Goal: Complete application form

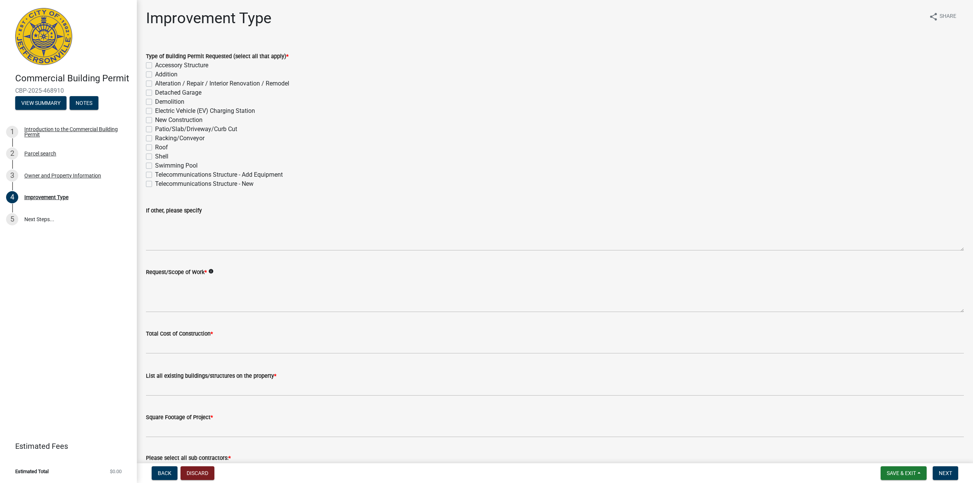
click at [222, 86] on label "Alteration / Repair / Interior Renovation / Remodel" at bounding box center [222, 83] width 134 height 9
click at [160, 84] on input "Alteration / Repair / Interior Renovation / Remodel" at bounding box center [157, 81] width 5 height 5
checkbox input "true"
checkbox input "false"
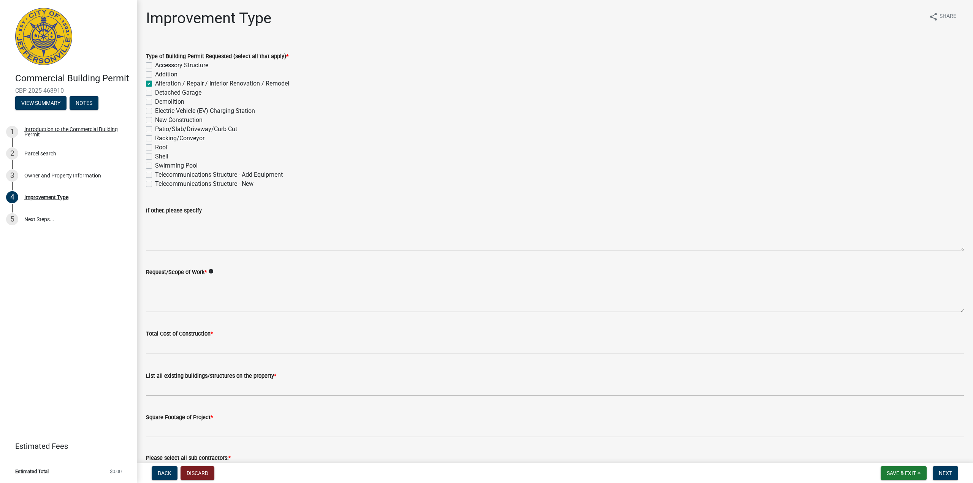
checkbox input "true"
checkbox input "false"
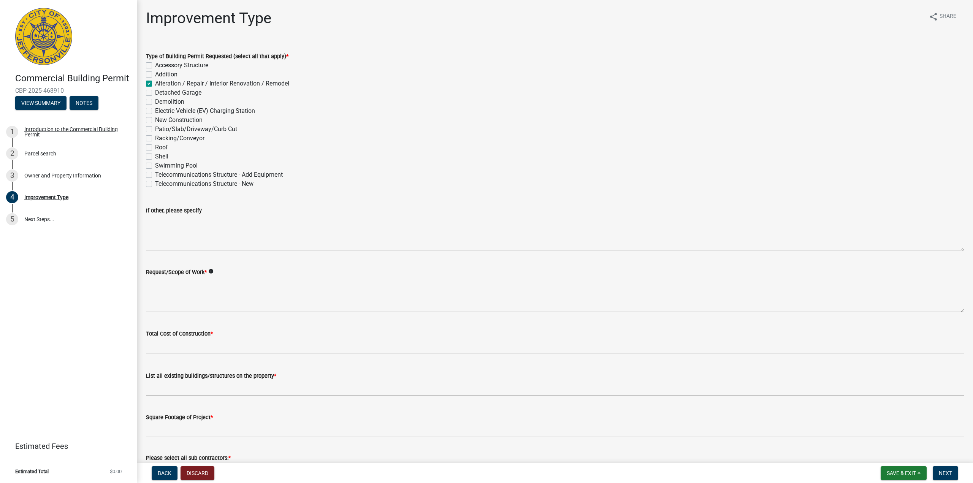
checkbox input "false"
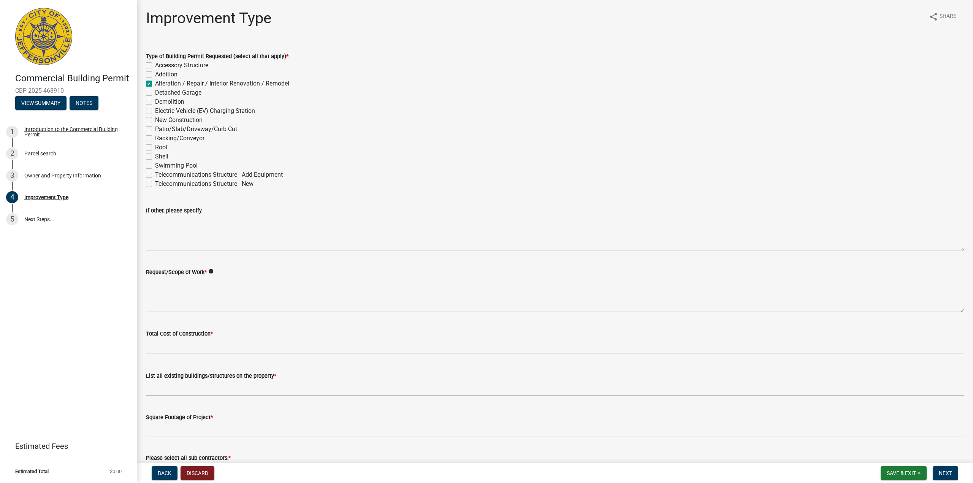
checkbox input "false"
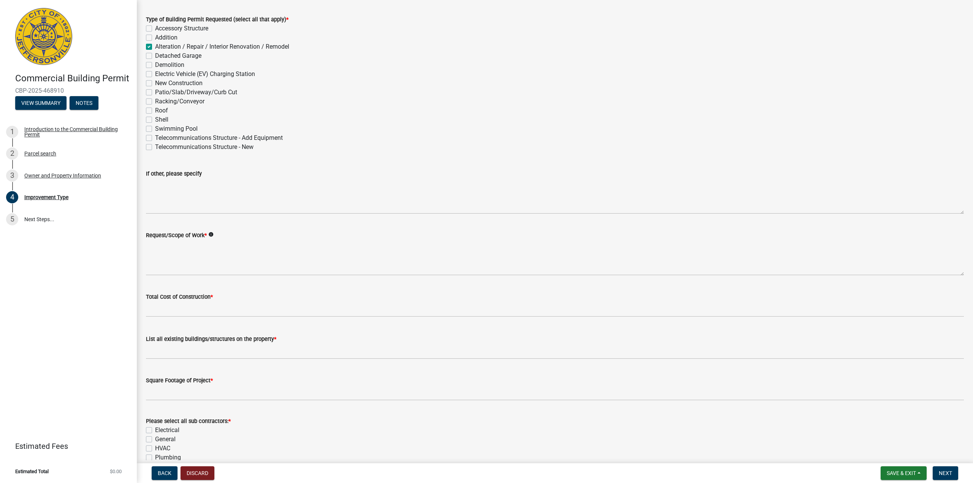
scroll to position [38, 0]
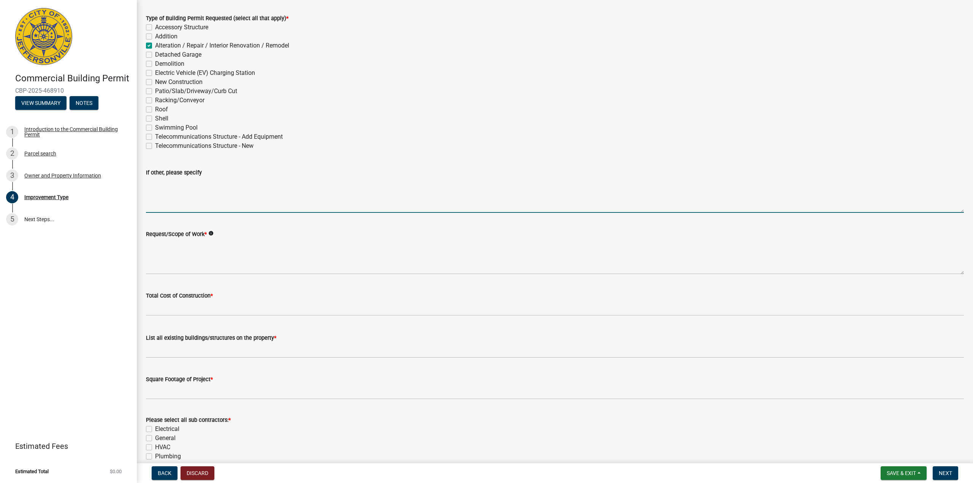
click at [229, 198] on textarea "If other, please specify" at bounding box center [555, 195] width 818 height 36
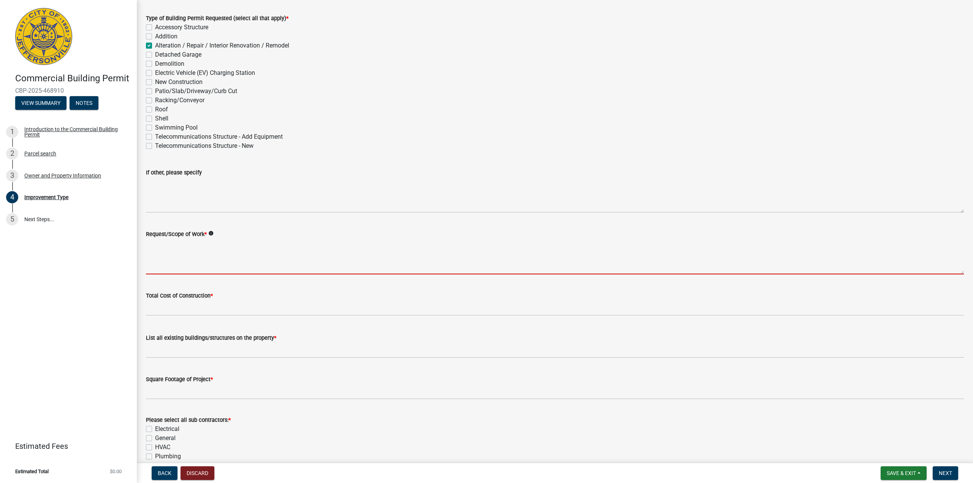
click at [222, 254] on textarea "Request/Scope of Work *" at bounding box center [555, 257] width 818 height 36
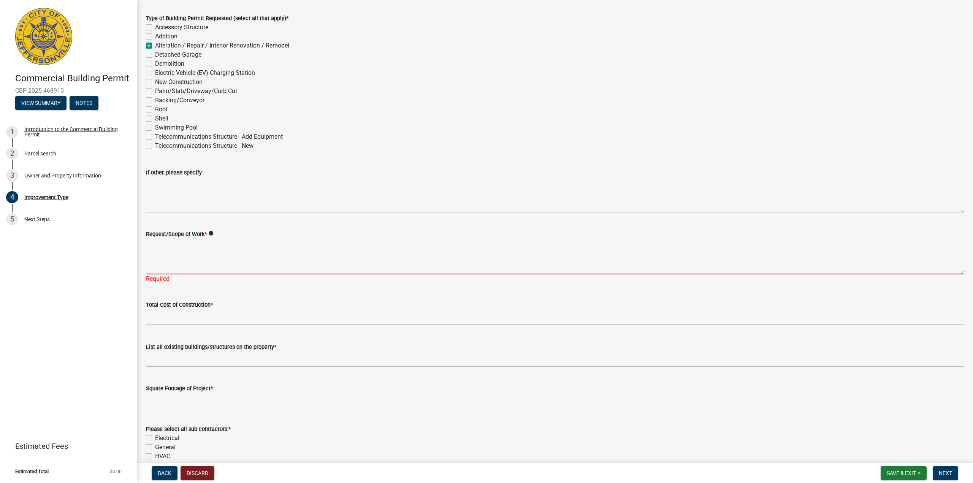
click at [232, 249] on textarea "Request/Scope of Work *" at bounding box center [555, 257] width 818 height 36
paste textarea "Installation of injection molding machines Installation of crane system Constru…"
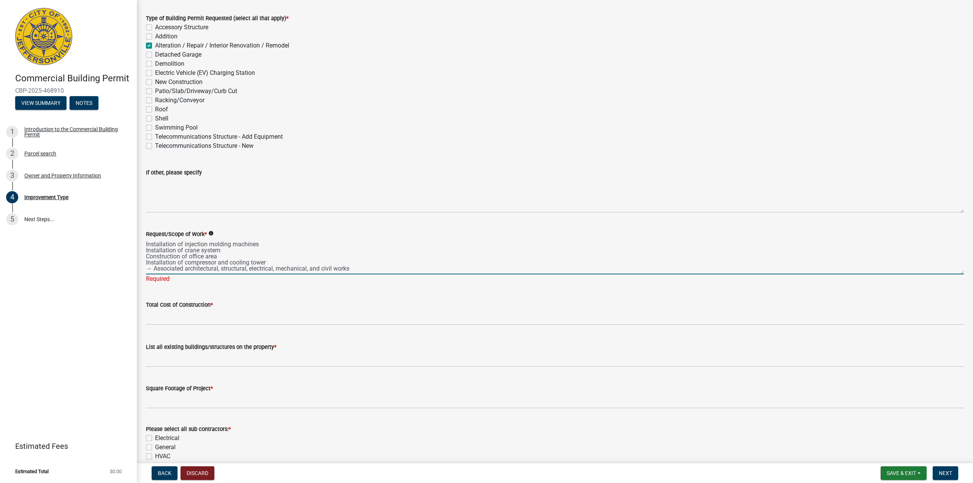
click at [146, 245] on textarea "Installation of injection molding machines Installation of crane system Constru…" at bounding box center [555, 257] width 818 height 36
type textarea "-Installation of injection molding machines -Installation of crane system -Cons…"
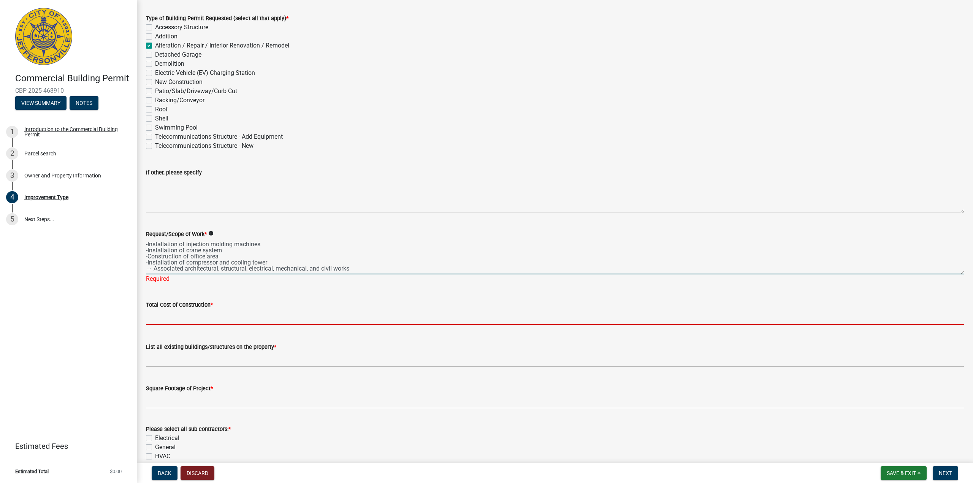
click at [240, 315] on input "text" at bounding box center [555, 317] width 818 height 16
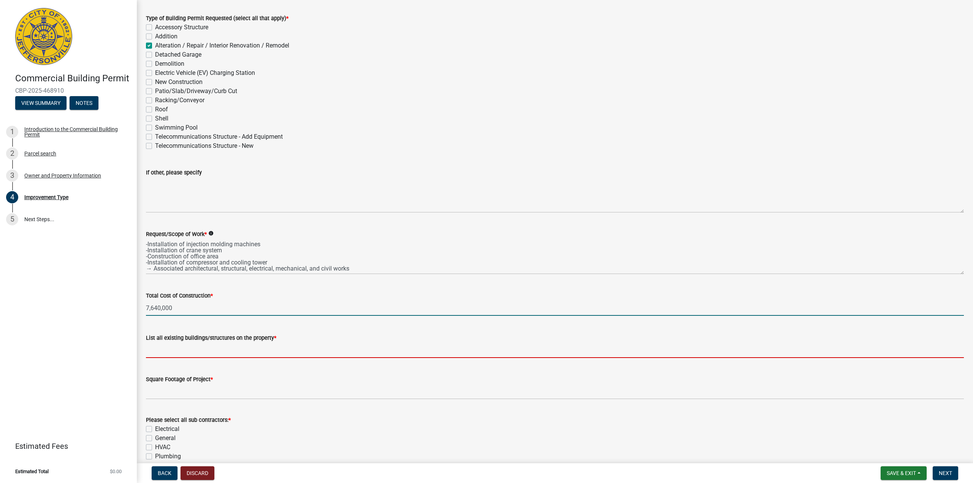
type input "7640000"
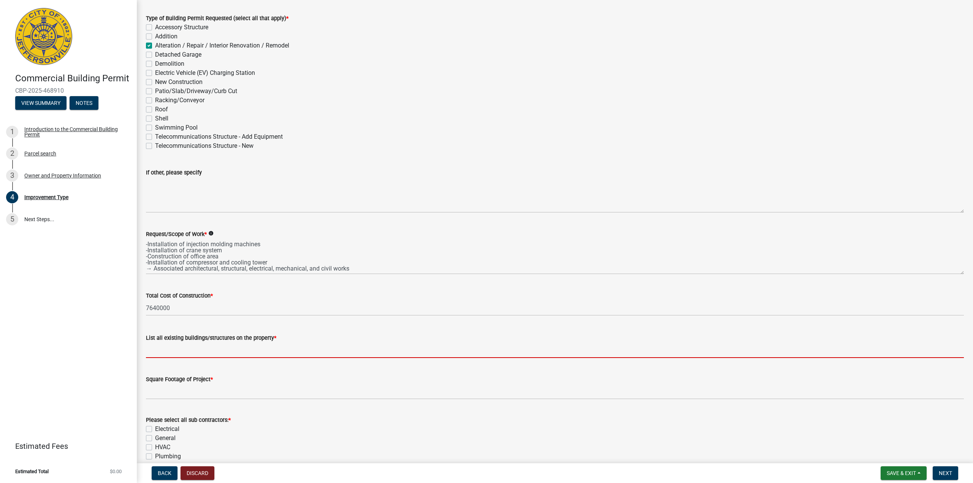
click at [214, 346] on input "List all existing buildings/structures on the property *" at bounding box center [555, 350] width 818 height 16
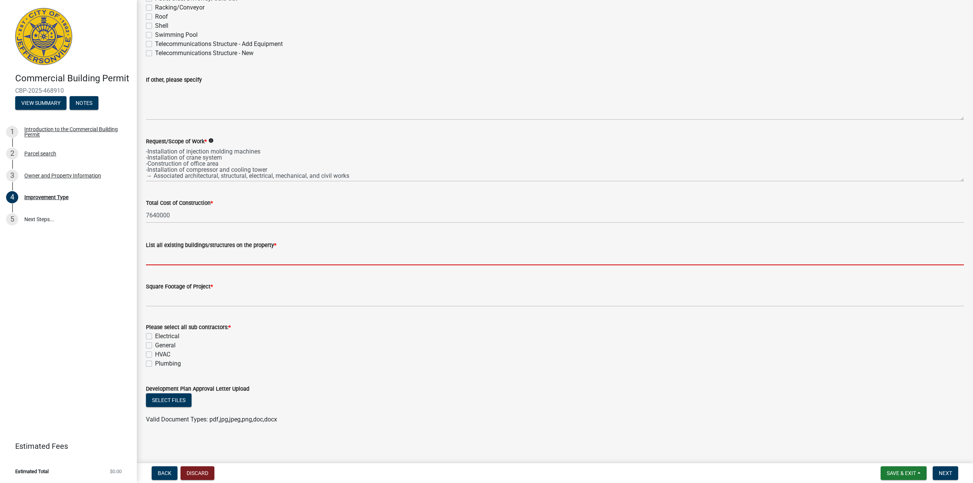
scroll to position [131, 0]
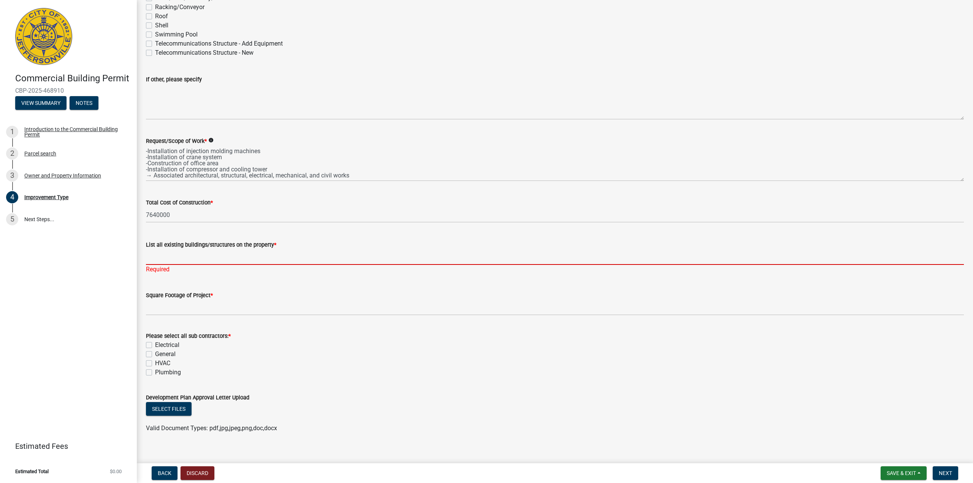
click at [206, 257] on input "List all existing buildings/structures on the property *" at bounding box center [555, 257] width 818 height 16
paste input "Currently an empty warehouse building with: Parking lot Landscaping Exterior el…"
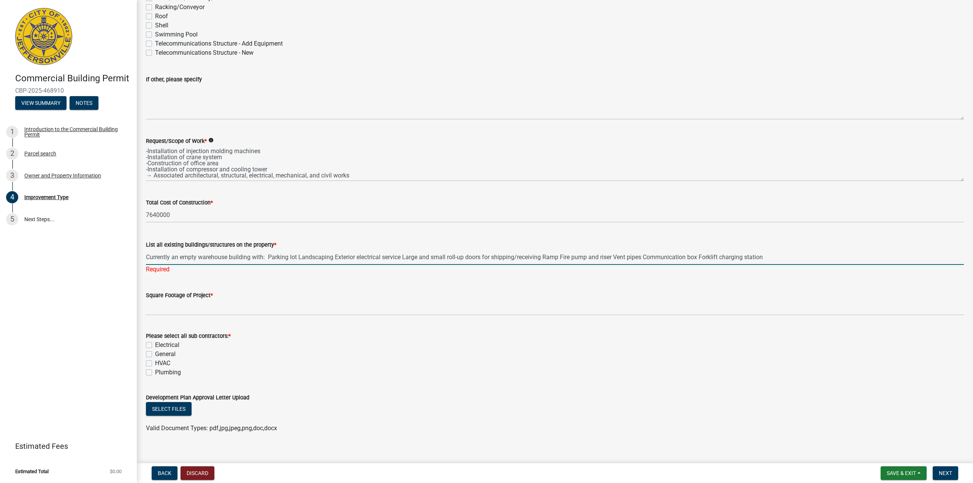
click at [269, 255] on input "Currently an empty warehouse building with: Parking lot Landscaping Exterior el…" at bounding box center [555, 257] width 818 height 16
click at [298, 257] on input "Currently an empty warehouse building with: Parking lot Landscaping Exterior el…" at bounding box center [555, 257] width 818 height 16
type input "Currently an empty warehouse building with: Parking lot, Landscaping, Exterior …"
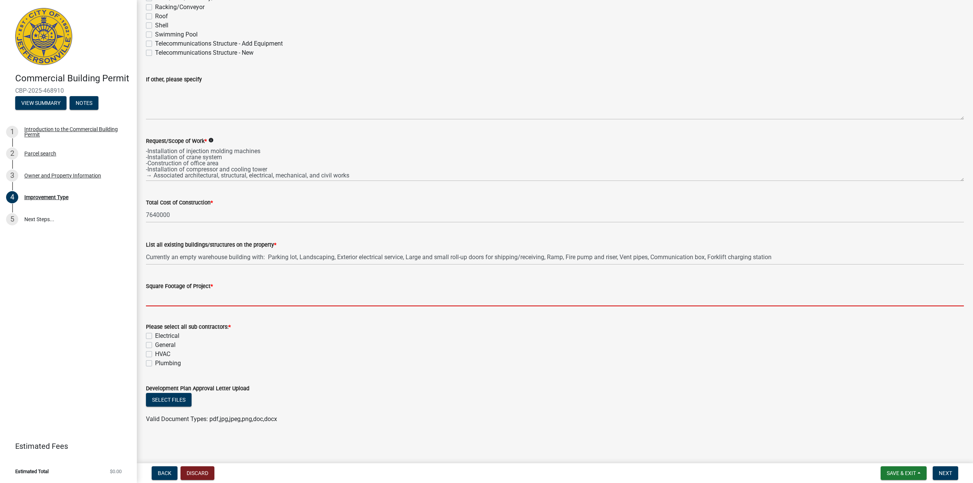
click at [201, 312] on wm-data-entity-input "Square Footage of Project *" at bounding box center [555, 292] width 818 height 42
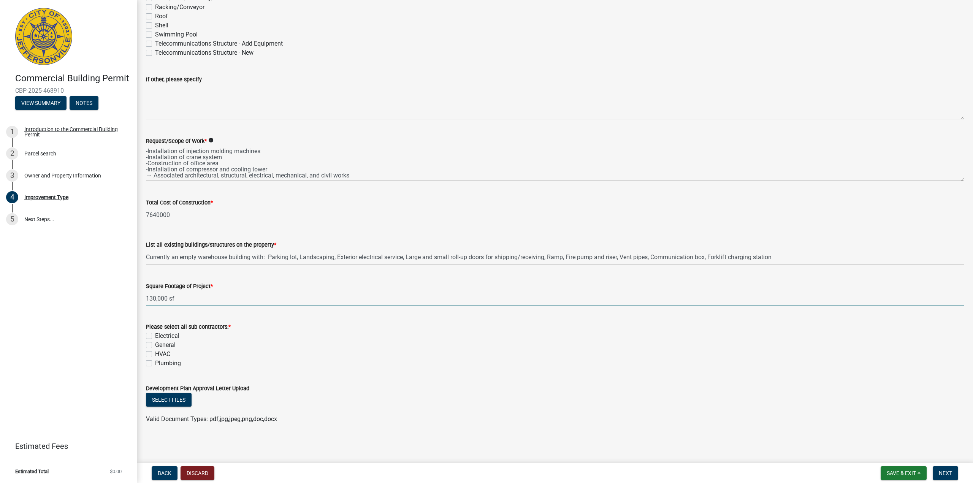
type input "130000"
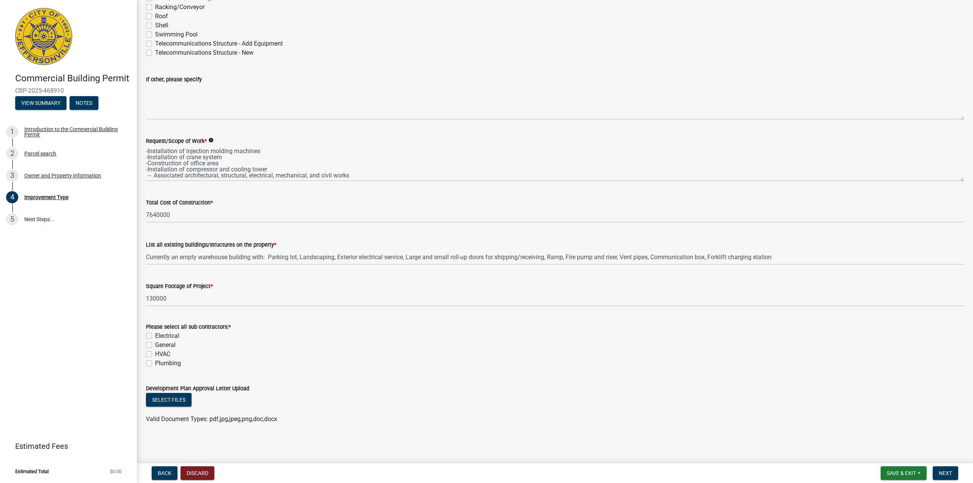
click at [155, 345] on label "General" at bounding box center [165, 344] width 21 height 9
click at [155, 345] on input "General" at bounding box center [157, 342] width 5 height 5
checkbox input "true"
checkbox input "false"
checkbox input "true"
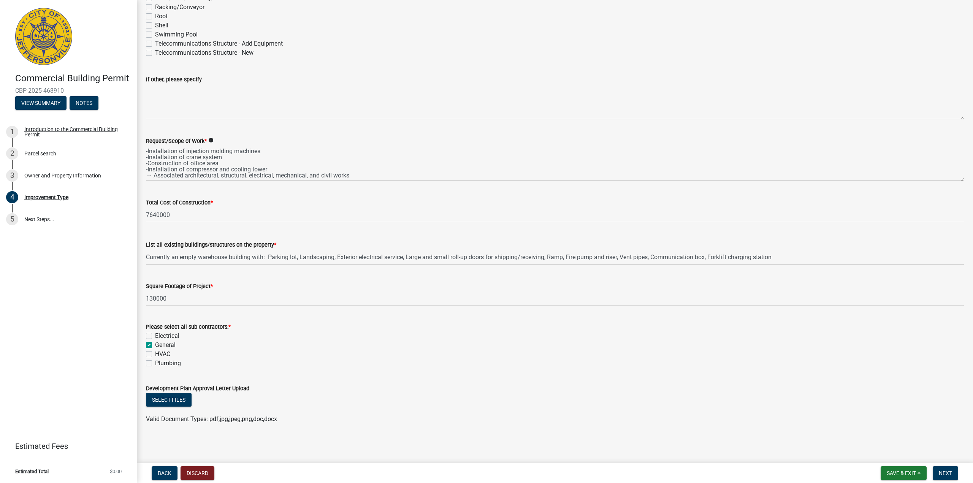
checkbox input "false"
click at [470, 376] on form "Development Plan Approval Letter Upload Select files Valid Document Types: pdf,…" at bounding box center [555, 399] width 818 height 49
click at [950, 470] on span "Next" at bounding box center [945, 473] width 13 height 6
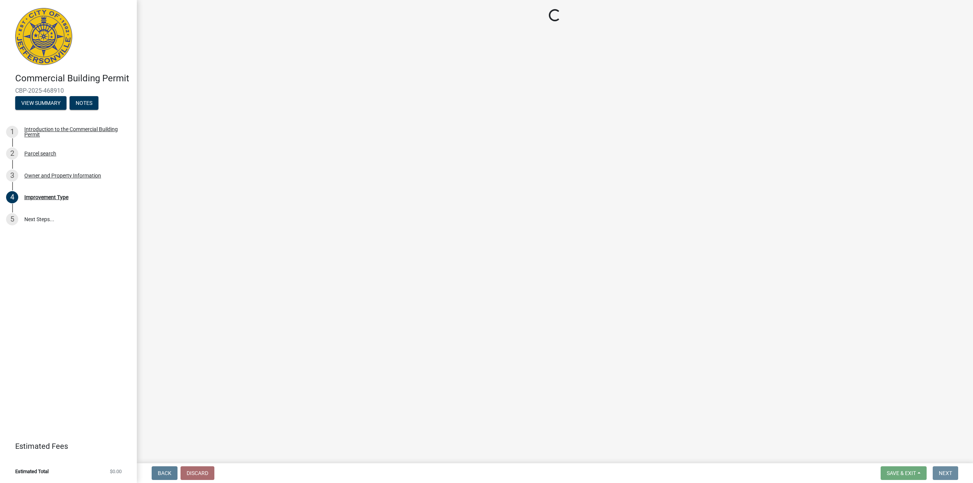
scroll to position [0, 0]
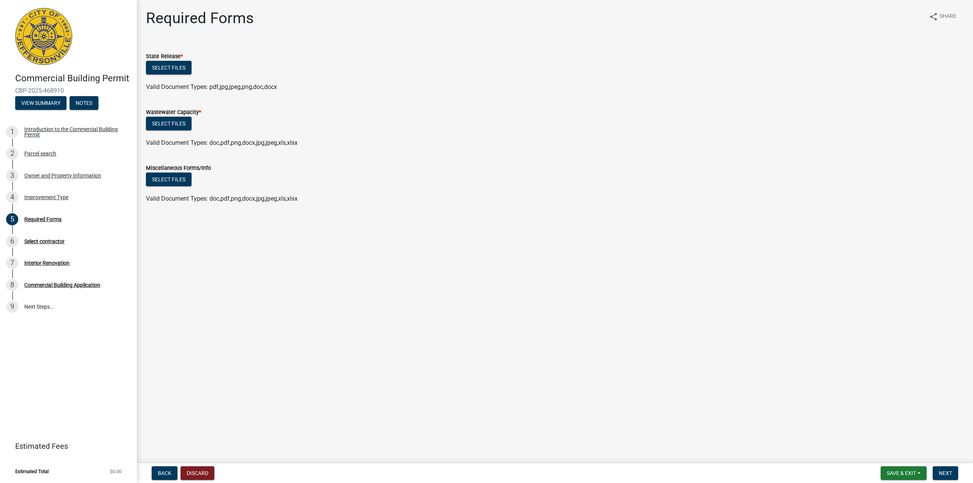
drag, startPoint x: 581, startPoint y: 188, endPoint x: 578, endPoint y: 199, distance: 12.0
click at [581, 187] on wm-upload "Select files Valid Document Types: doc,pdf,png,docx,jpg,jpeg,xls,xlsx" at bounding box center [555, 188] width 818 height 31
click at [479, 169] on div "Miscellaneous Forms/Info" at bounding box center [555, 167] width 818 height 9
click at [477, 169] on div "Miscellaneous Forms/Info" at bounding box center [555, 167] width 818 height 9
click at [433, 172] on div "Miscellaneous Forms/Info" at bounding box center [555, 167] width 818 height 9
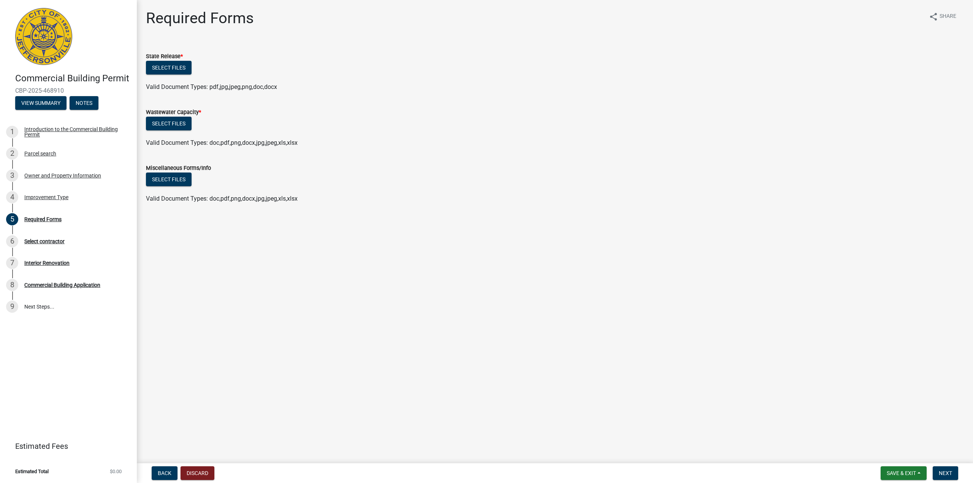
click at [432, 171] on div "Miscellaneous Forms/Info" at bounding box center [555, 167] width 818 height 9
click at [424, 181] on div "Select files" at bounding box center [555, 181] width 818 height 16
click at [416, 185] on div "Select files" at bounding box center [555, 181] width 818 height 16
click at [415, 190] on ul at bounding box center [555, 191] width 818 height 6
click at [373, 155] on form "Miscellaneous Forms/Info Select files Valid Document Types: doc,pdf,png,docx,jp…" at bounding box center [555, 178] width 818 height 49
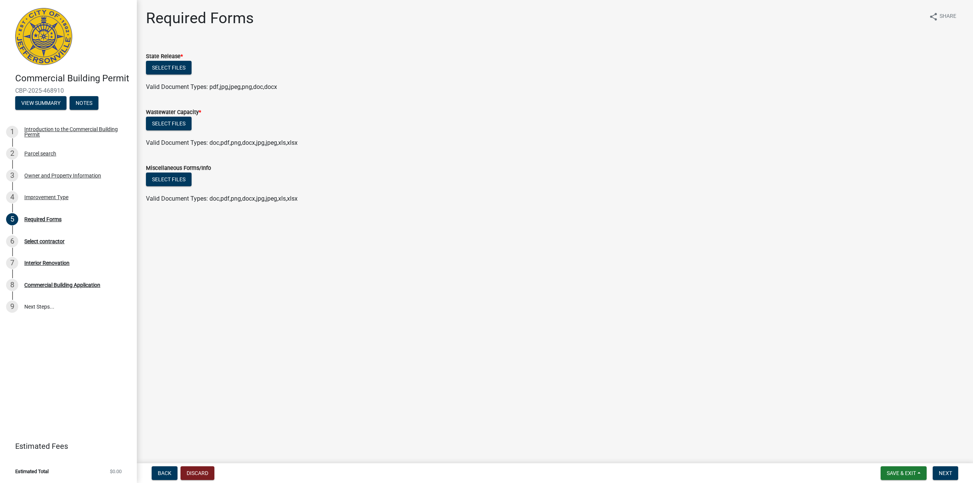
click at [369, 152] on wm-data-entity-input "Wastewater Capacity * Select files Valid Document Types: doc,pdf,png,docx,jpg,j…" at bounding box center [555, 126] width 818 height 56
click at [367, 149] on wm-data-entity-input "Wastewater Capacity * Select files Valid Document Types: doc,pdf,png,docx,jpg,j…" at bounding box center [555, 126] width 818 height 56
click at [369, 152] on wm-data-entity-input "Wastewater Capacity * Select files Valid Document Types: doc,pdf,png,docx,jpg,j…" at bounding box center [555, 126] width 818 height 56
drag, startPoint x: 361, startPoint y: 124, endPoint x: 359, endPoint y: 121, distance: 3.9
click at [360, 122] on div "Select files" at bounding box center [555, 125] width 818 height 16
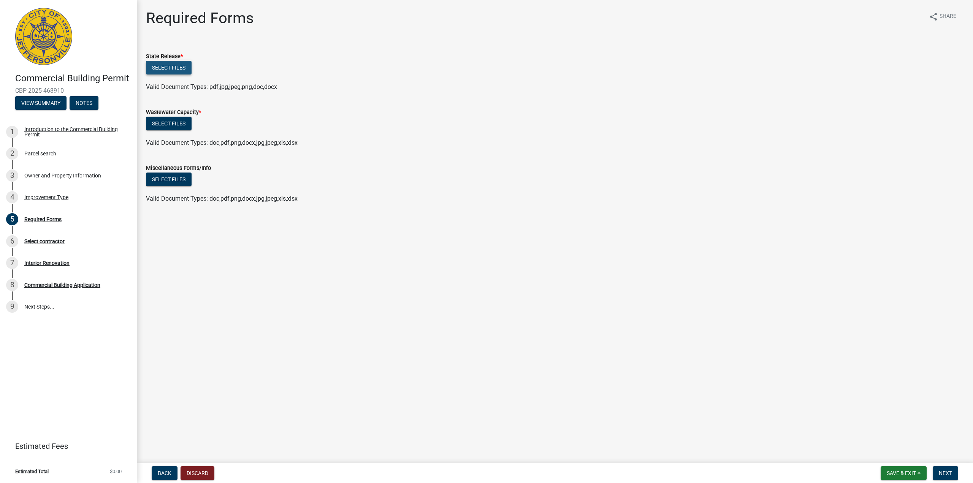
click at [173, 71] on button "Select files" at bounding box center [169, 68] width 46 height 14
click at [389, 89] on div "Valid Document Types: pdf,jpg,jpeg,png,doc,docx" at bounding box center [554, 86] width 829 height 9
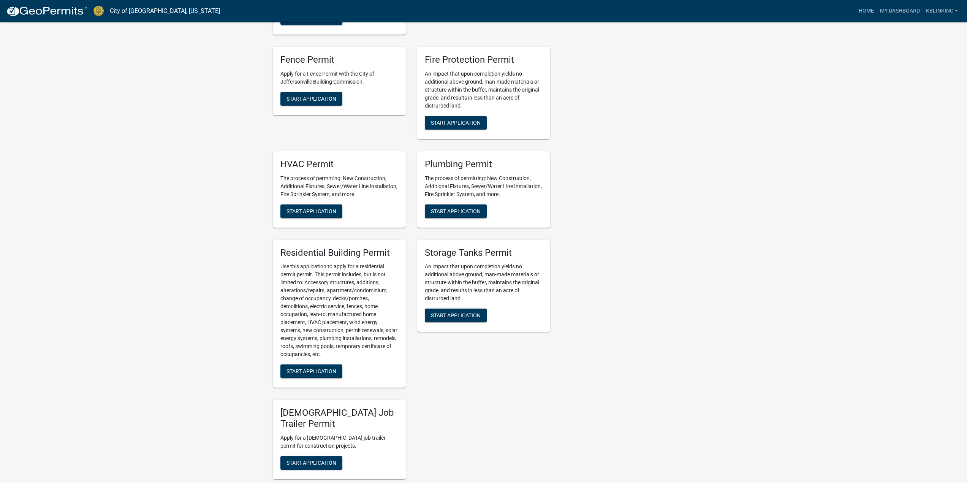
scroll to position [342, 0]
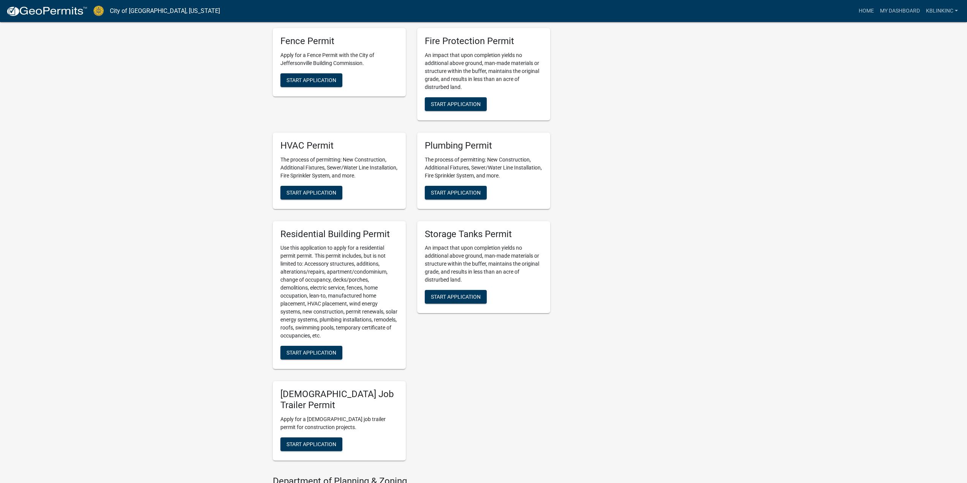
drag, startPoint x: 739, startPoint y: 185, endPoint x: 727, endPoint y: 193, distance: 14.5
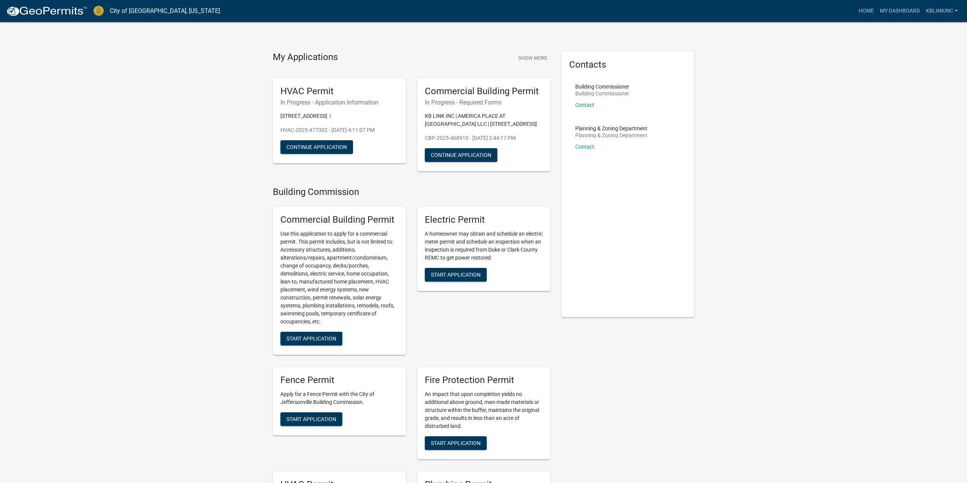
scroll to position [0, 0]
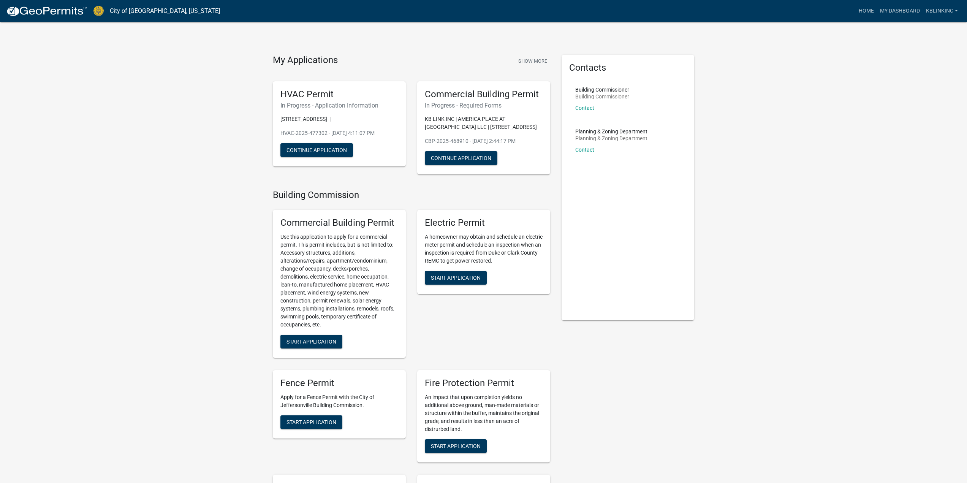
drag, startPoint x: 770, startPoint y: 190, endPoint x: 781, endPoint y: 160, distance: 32.8
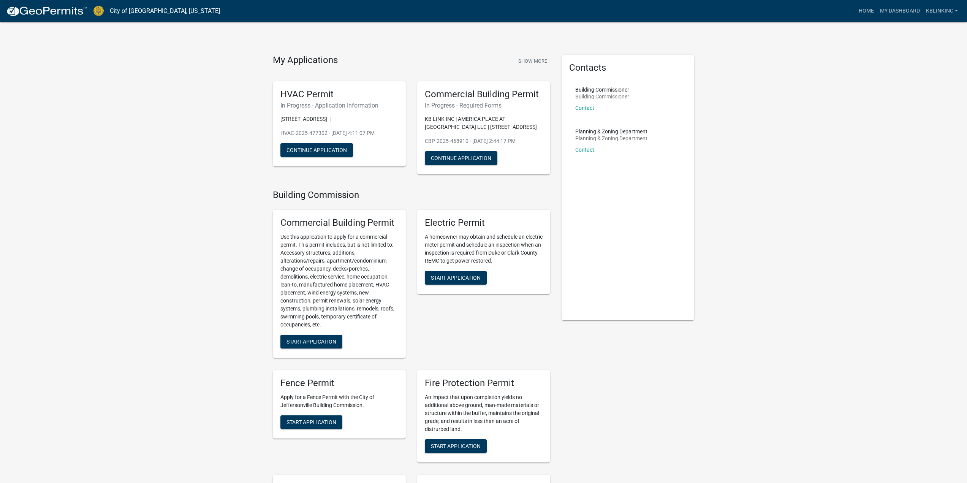
click at [591, 107] on link "Contact" at bounding box center [584, 108] width 19 height 6
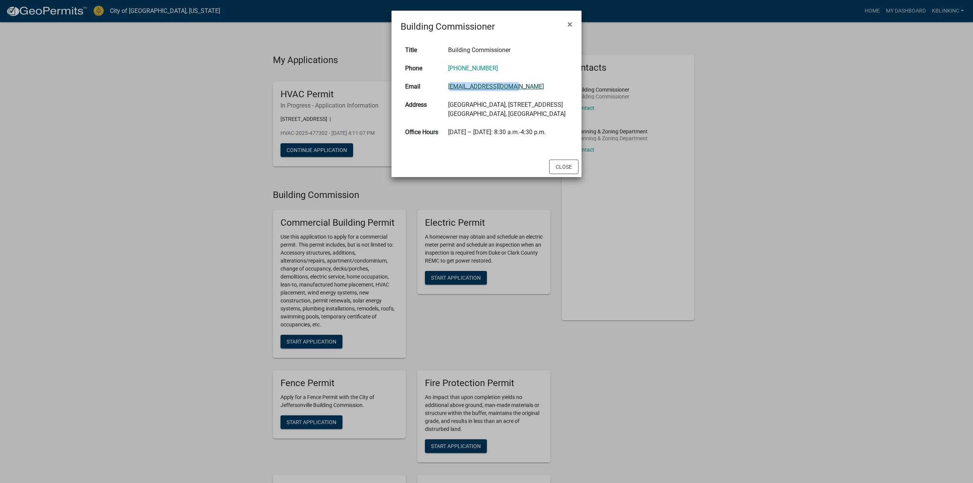
drag, startPoint x: 519, startPoint y: 85, endPoint x: 445, endPoint y: 85, distance: 74.1
click at [445, 85] on td "[EMAIL_ADDRESS][DOMAIN_NAME]" at bounding box center [507, 87] width 129 height 18
copy link "[EMAIL_ADDRESS][DOMAIN_NAME]"
click at [545, 89] on td "[EMAIL_ADDRESS][DOMAIN_NAME]" at bounding box center [507, 87] width 129 height 18
click at [545, 86] on td "[EMAIL_ADDRESS][DOMAIN_NAME]" at bounding box center [507, 87] width 129 height 18
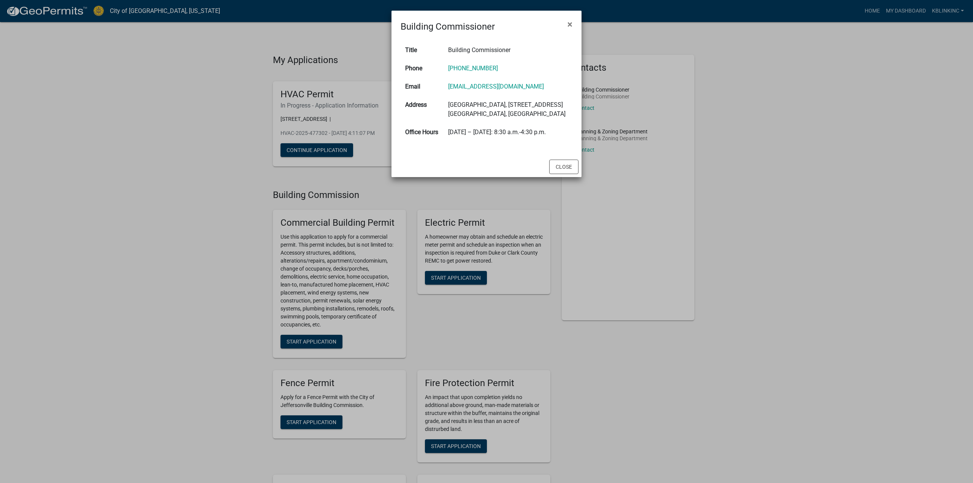
click at [545, 86] on td "[EMAIL_ADDRESS][DOMAIN_NAME]" at bounding box center [507, 87] width 129 height 18
click at [543, 85] on td "[EMAIL_ADDRESS][DOMAIN_NAME]" at bounding box center [507, 87] width 129 height 18
click at [560, 174] on button "Close" at bounding box center [563, 167] width 29 height 14
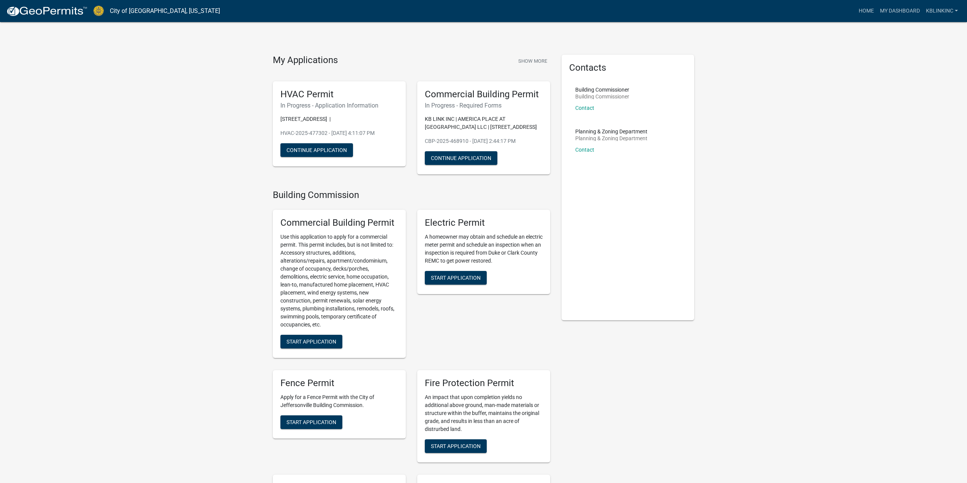
drag, startPoint x: 873, startPoint y: 177, endPoint x: 872, endPoint y: 182, distance: 5.1
drag, startPoint x: 851, startPoint y: 165, endPoint x: 843, endPoint y: 176, distance: 13.9
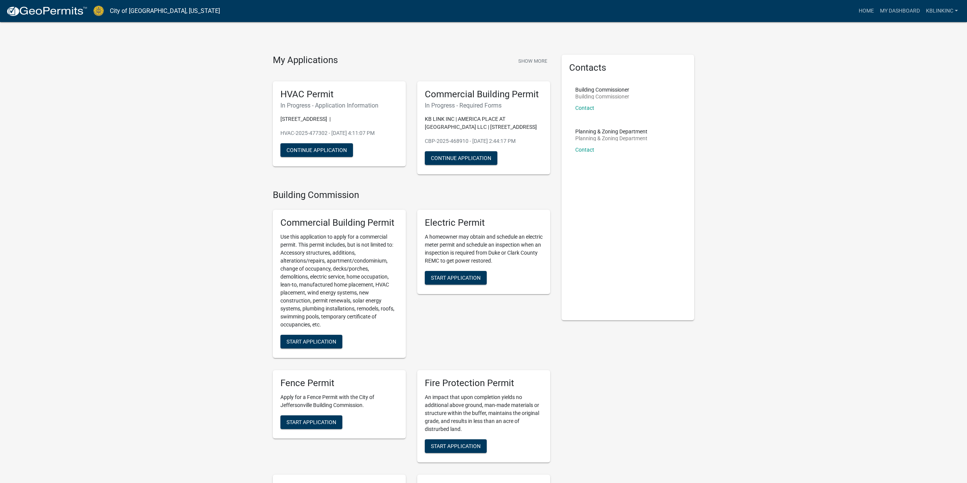
click at [863, 15] on link "Home" at bounding box center [866, 11] width 21 height 14
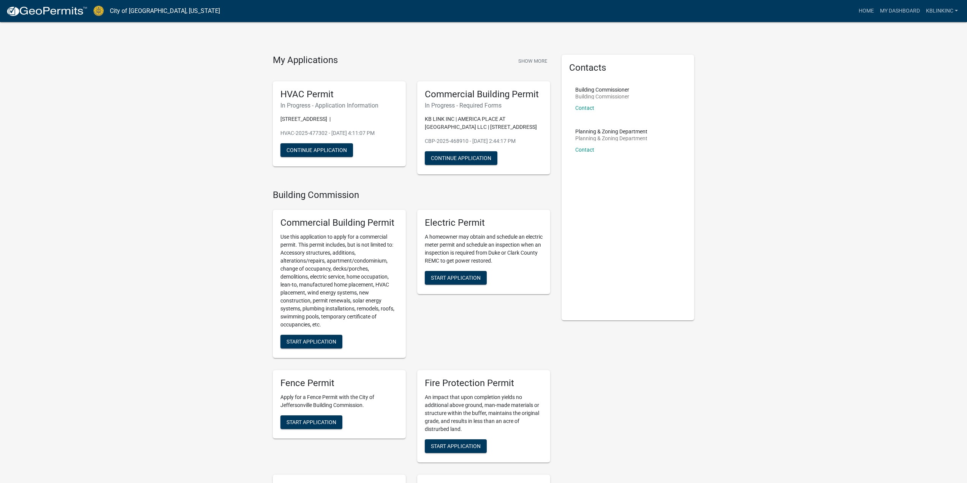
drag, startPoint x: 758, startPoint y: 166, endPoint x: 770, endPoint y: 179, distance: 18.1
